Goal: Navigation & Orientation: Find specific page/section

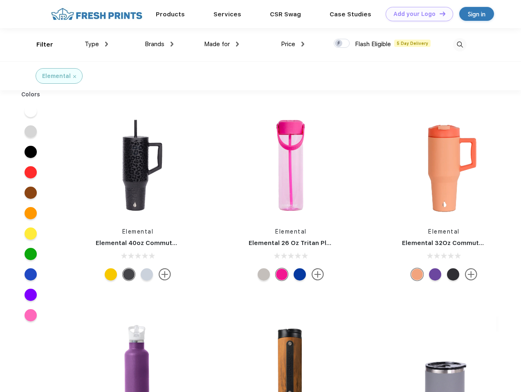
click at [416, 14] on link "Add your Logo Design Tool" at bounding box center [418, 14] width 67 height 14
click at [0, 0] on div "Design Tool" at bounding box center [0, 0] width 0 height 0
click at [439, 13] on link "Add your Logo Design Tool" at bounding box center [418, 14] width 67 height 14
click at [39, 45] on div "Filter" at bounding box center [44, 44] width 17 height 9
click at [96, 44] on span "Type" at bounding box center [92, 43] width 14 height 7
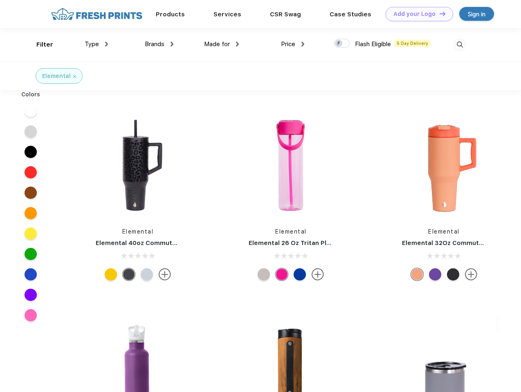
click at [159, 44] on span "Brands" at bounding box center [155, 43] width 20 height 7
click at [222, 44] on span "Made for" at bounding box center [217, 43] width 26 height 7
click at [293, 44] on span "Price" at bounding box center [288, 43] width 14 height 7
click at [342, 44] on div at bounding box center [342, 43] width 16 height 9
click at [339, 44] on input "checkbox" at bounding box center [336, 40] width 5 height 5
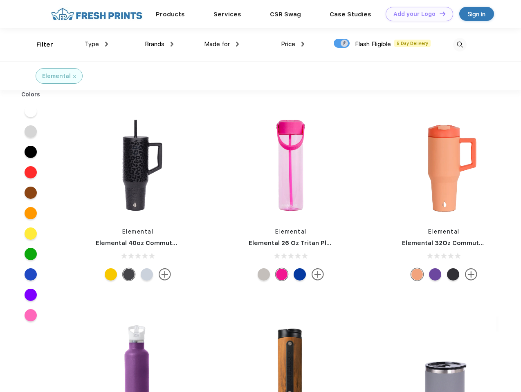
click at [459, 45] on img at bounding box center [459, 44] width 13 height 13
